Goal: Task Accomplishment & Management: Use online tool/utility

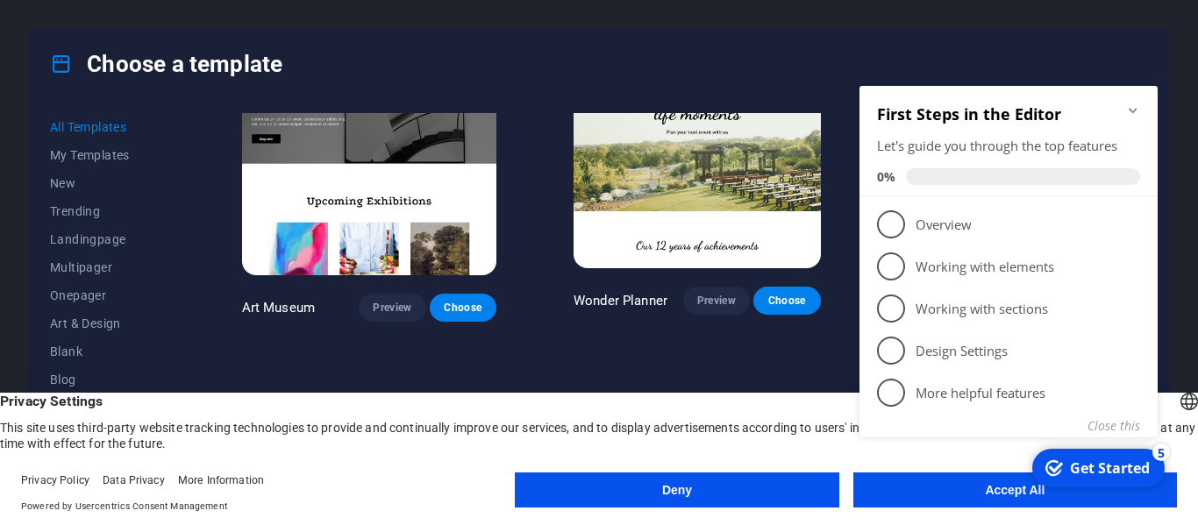
scroll to position [614, 0]
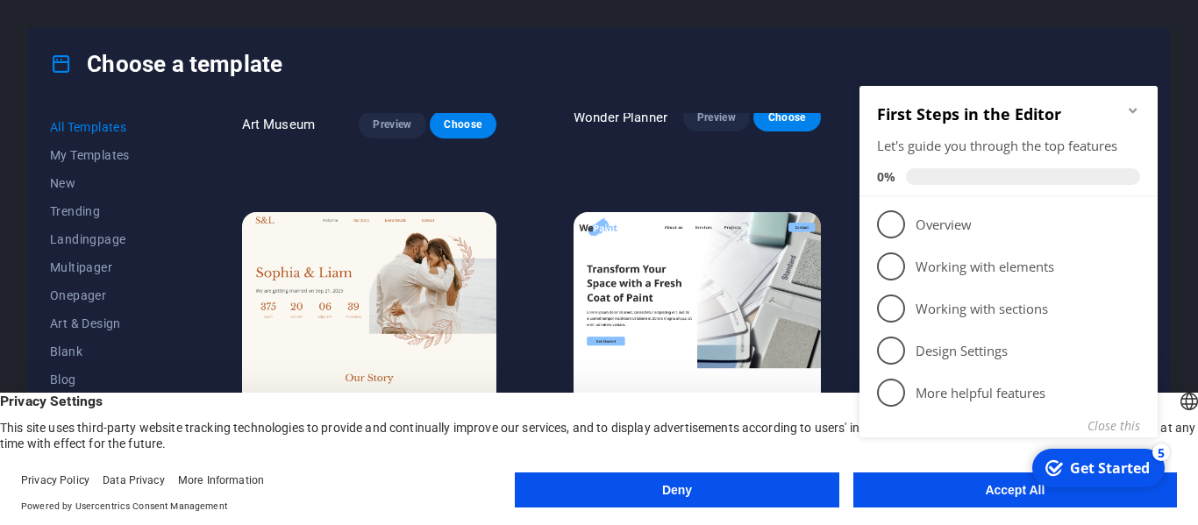
click at [983, 496] on appcues-checklist "Contextual help checklist present on screen" at bounding box center [1012, 283] width 319 height 431
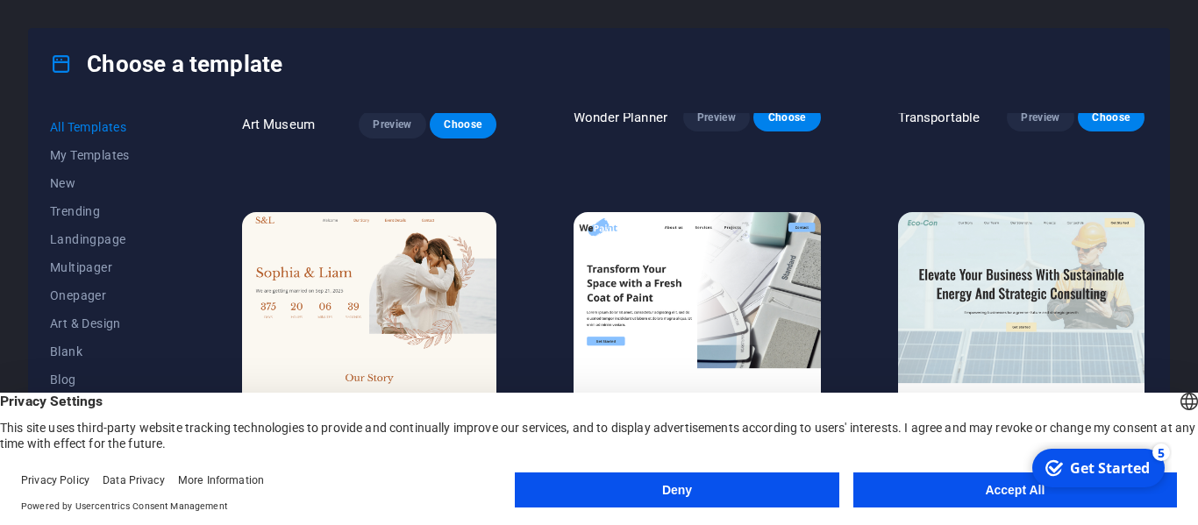
click at [977, 494] on button "Accept All" at bounding box center [1015, 490] width 324 height 35
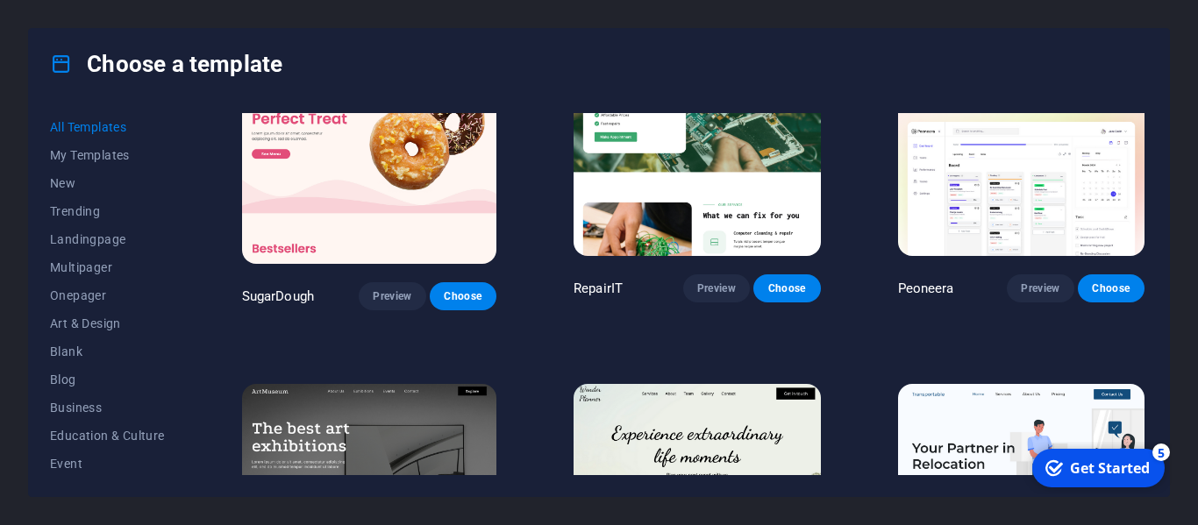
scroll to position [0, 0]
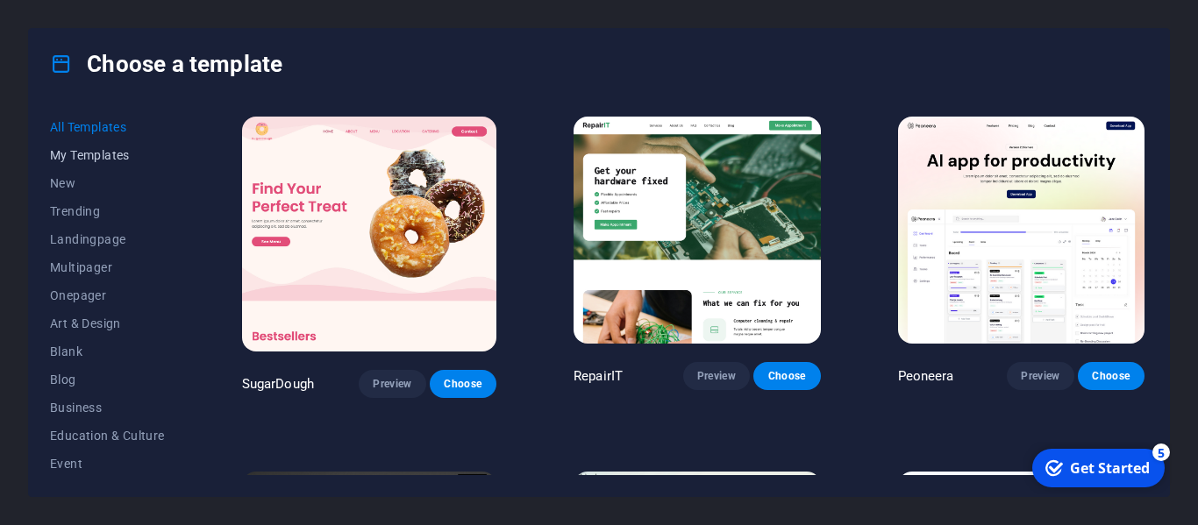
click at [96, 155] on span "My Templates" at bounding box center [107, 155] width 115 height 14
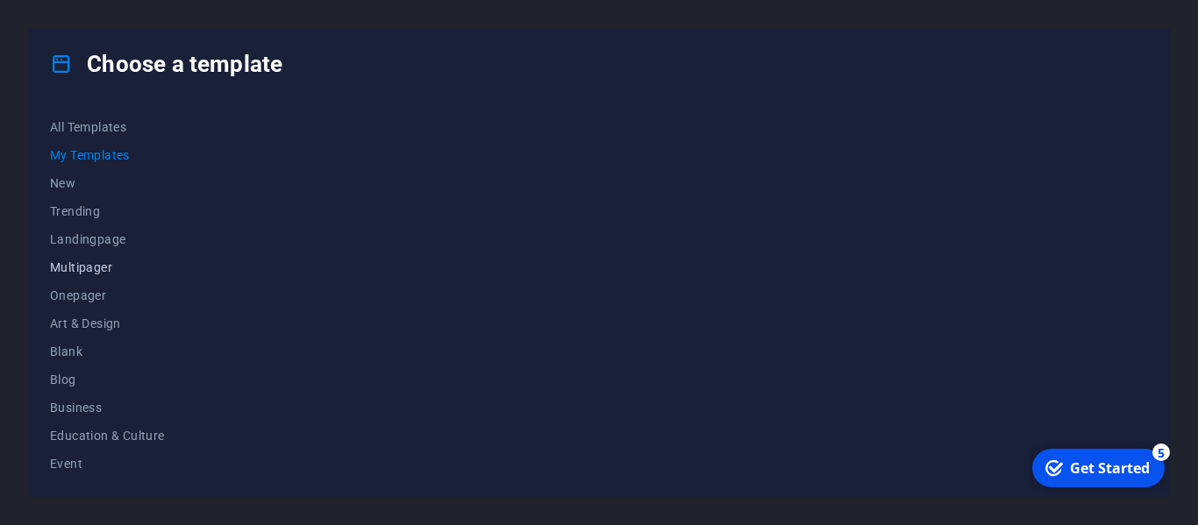
click at [80, 263] on span "Multipager" at bounding box center [107, 268] width 115 height 14
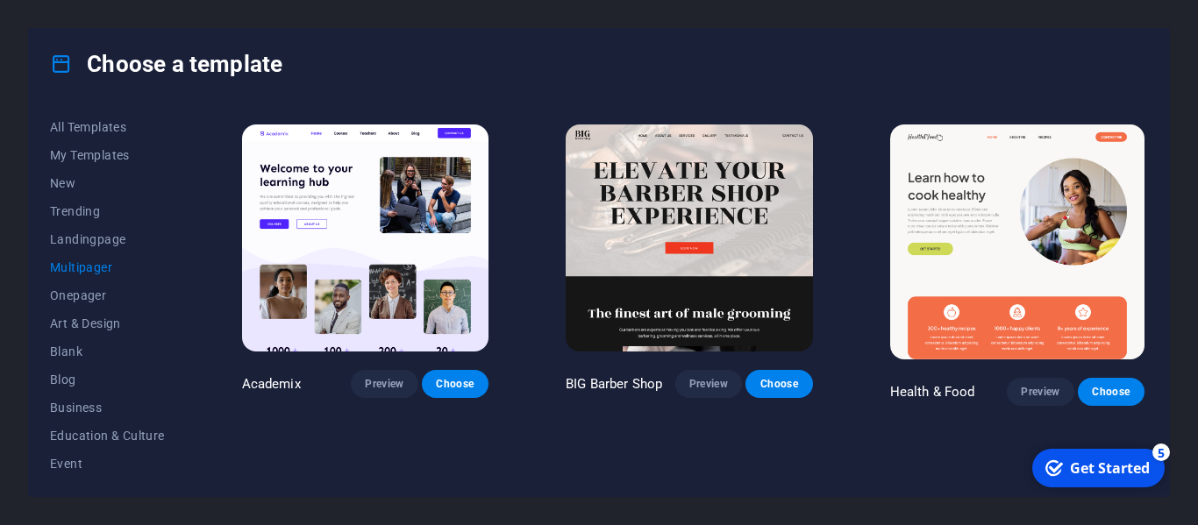
scroll to position [789, 0]
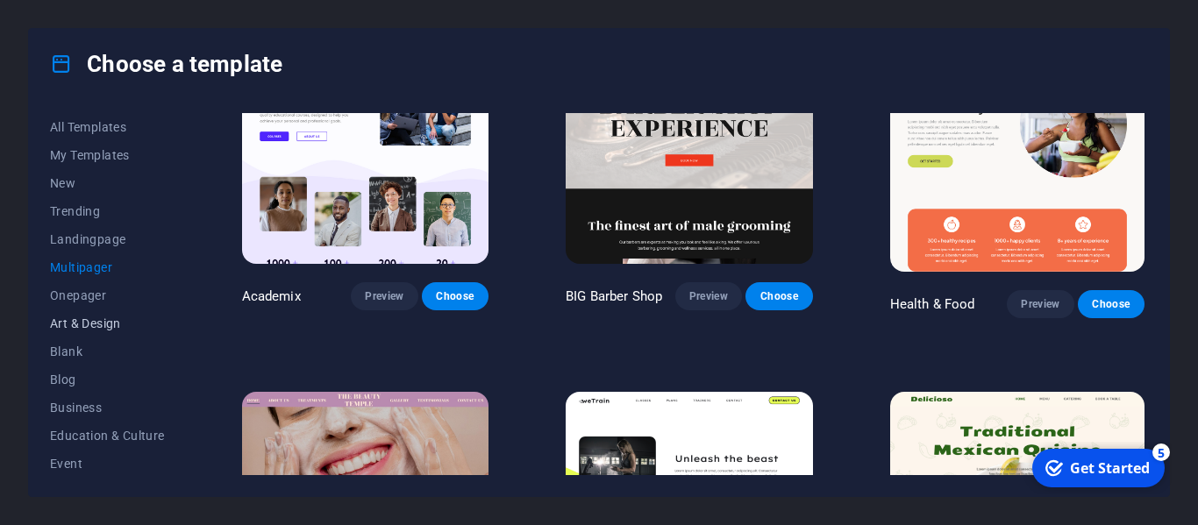
click at [79, 325] on span "Art & Design" at bounding box center [107, 324] width 115 height 14
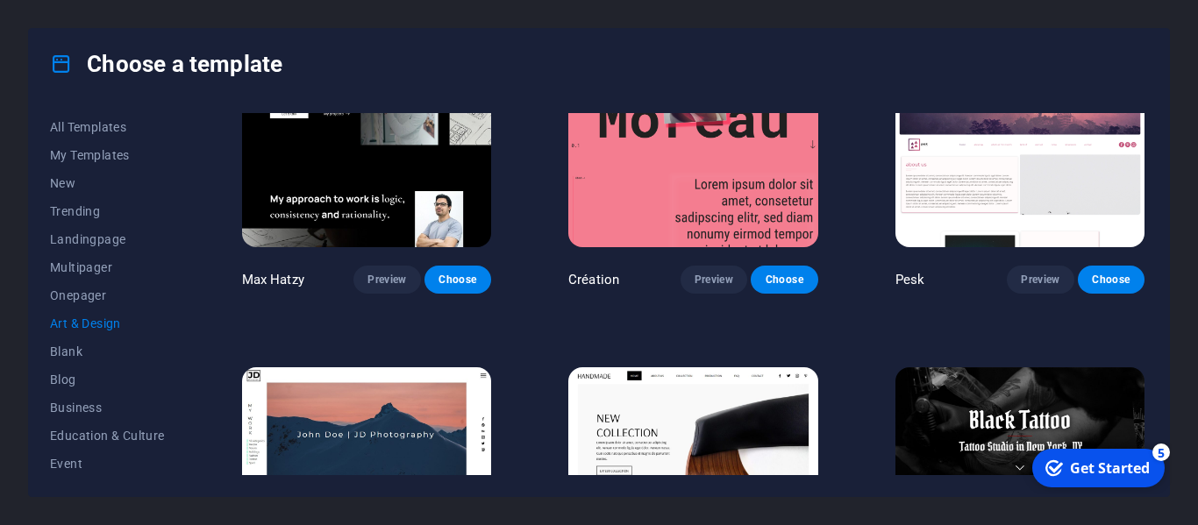
scroll to position [0, 0]
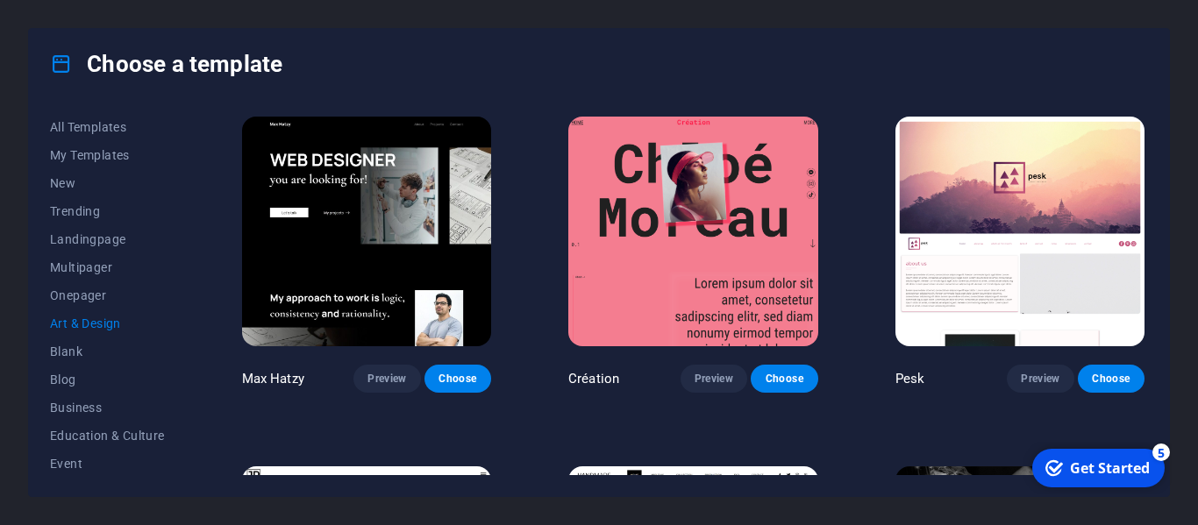
click at [71, 13] on div "Choose a template All Templates My Templates New Trending Landingpage Multipage…" at bounding box center [599, 262] width 1198 height 525
click at [250, 24] on div "Choose a template All Templates My Templates New Trending Landingpage Multipage…" at bounding box center [599, 262] width 1198 height 525
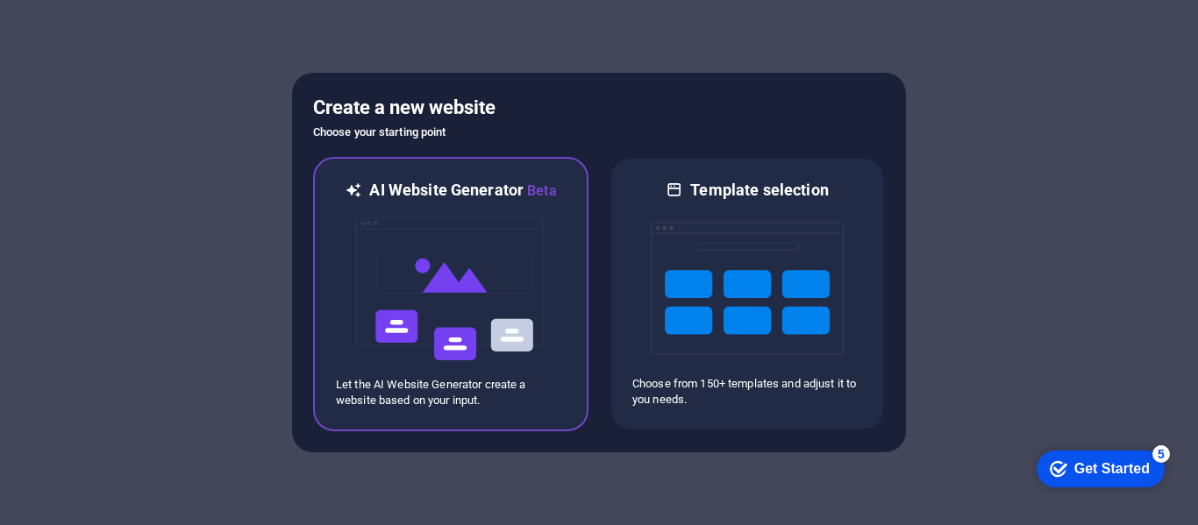
click at [497, 257] on img at bounding box center [450, 289] width 193 height 175
